Goal: Manage account settings

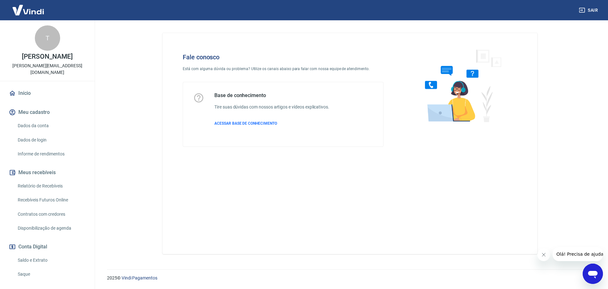
click at [32, 93] on link "Início" at bounding box center [48, 93] width 80 height 14
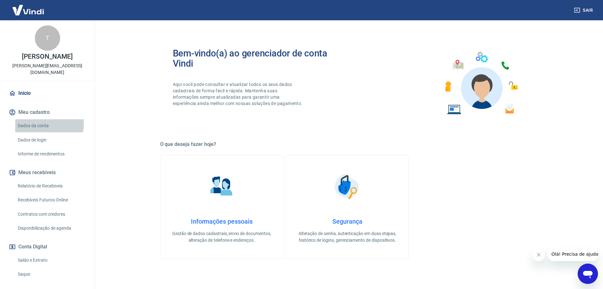
click at [48, 124] on link "Dados da conta" at bounding box center [51, 125] width 72 height 13
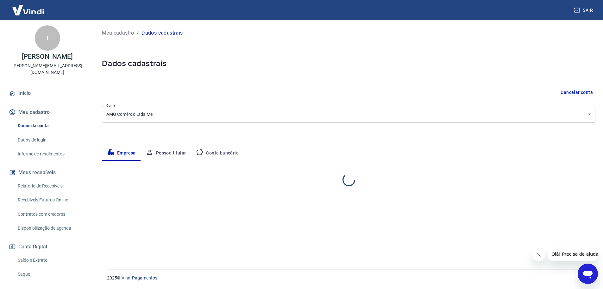
select select "SC"
select select "business"
